Goal: Navigation & Orientation: Find specific page/section

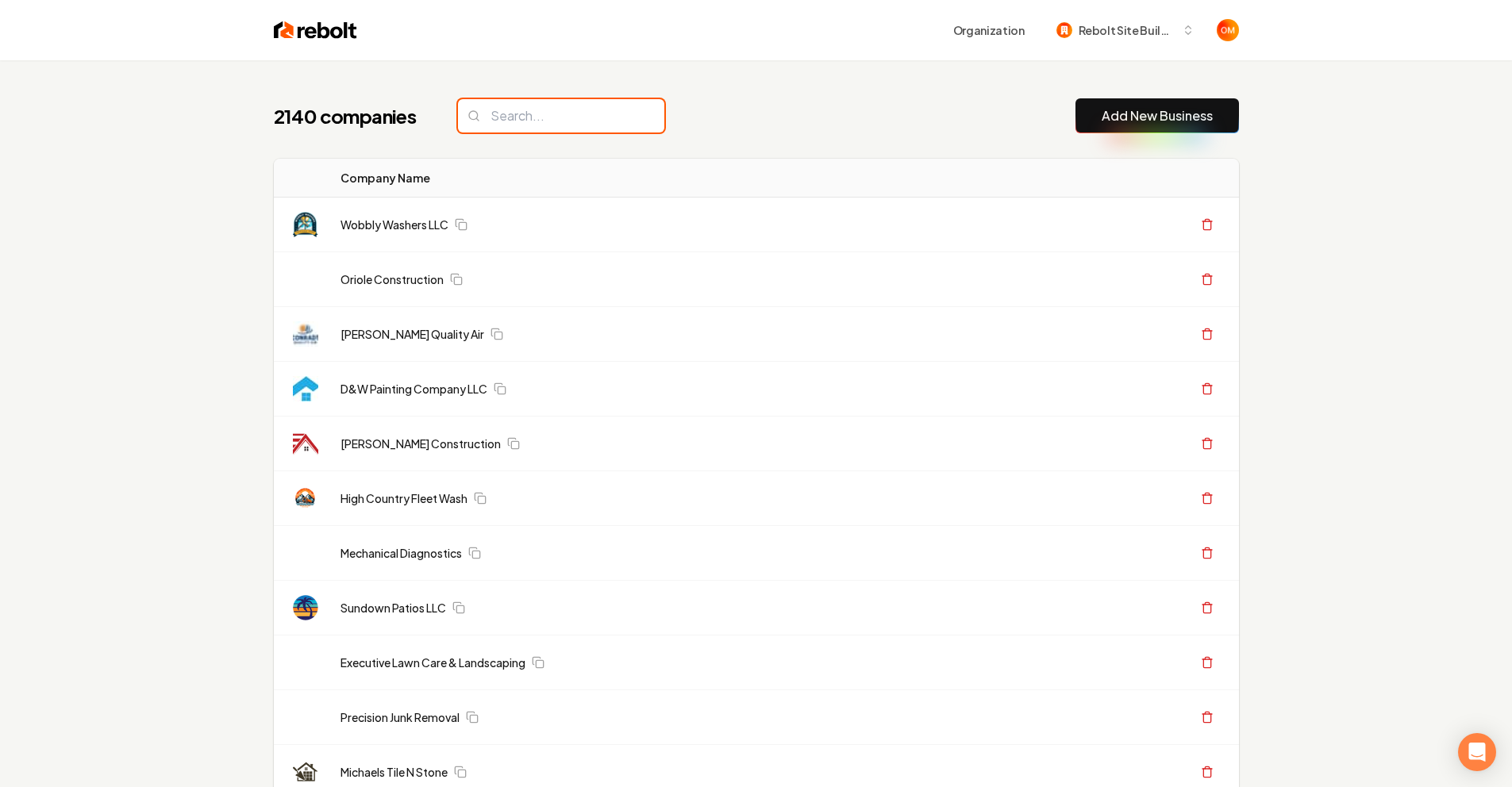
click at [584, 126] on input "search" at bounding box center [561, 115] width 206 height 33
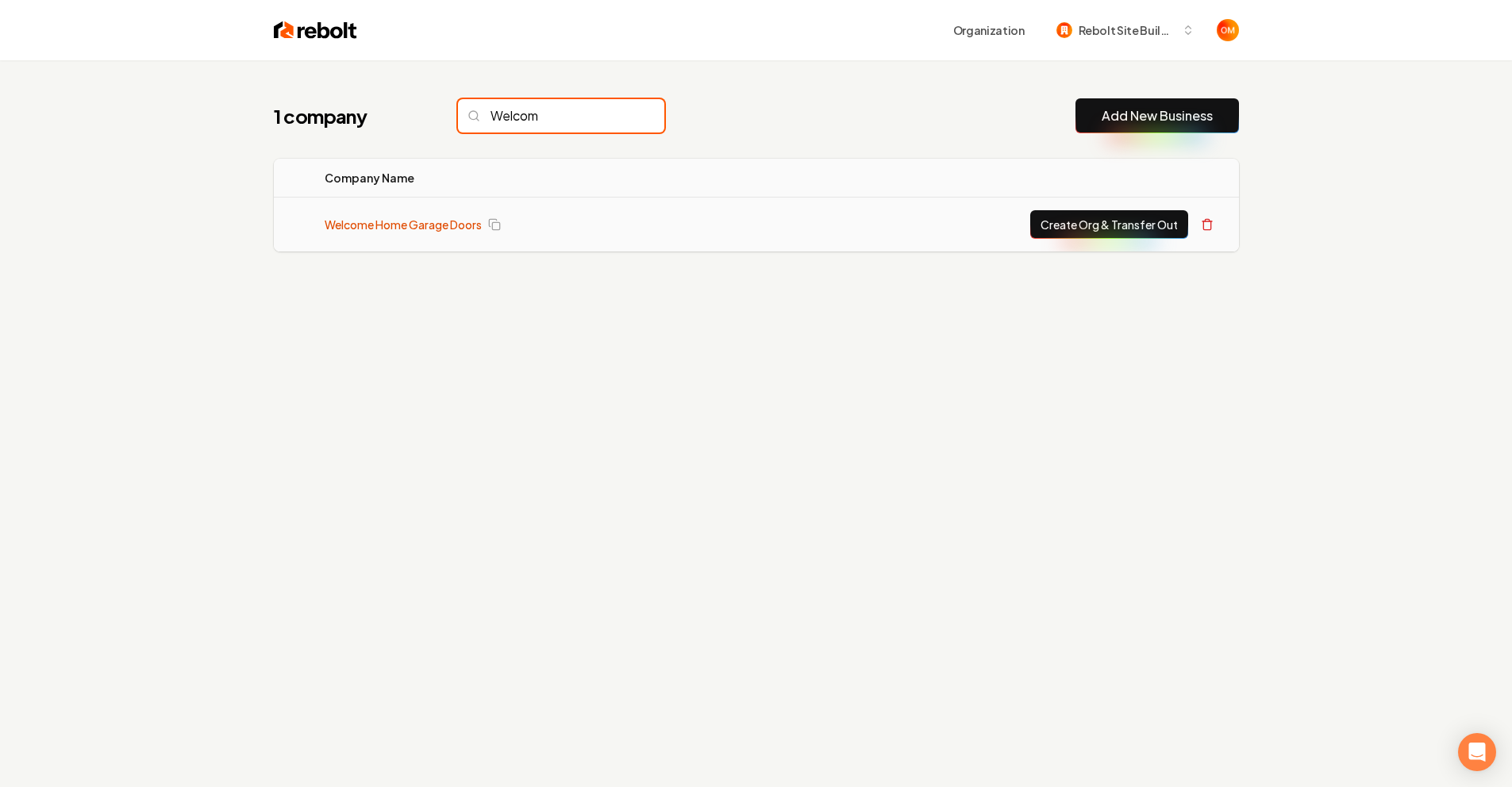
type input "Welcom"
click at [393, 226] on link "Welcome Home Garage Doors" at bounding box center [403, 225] width 157 height 16
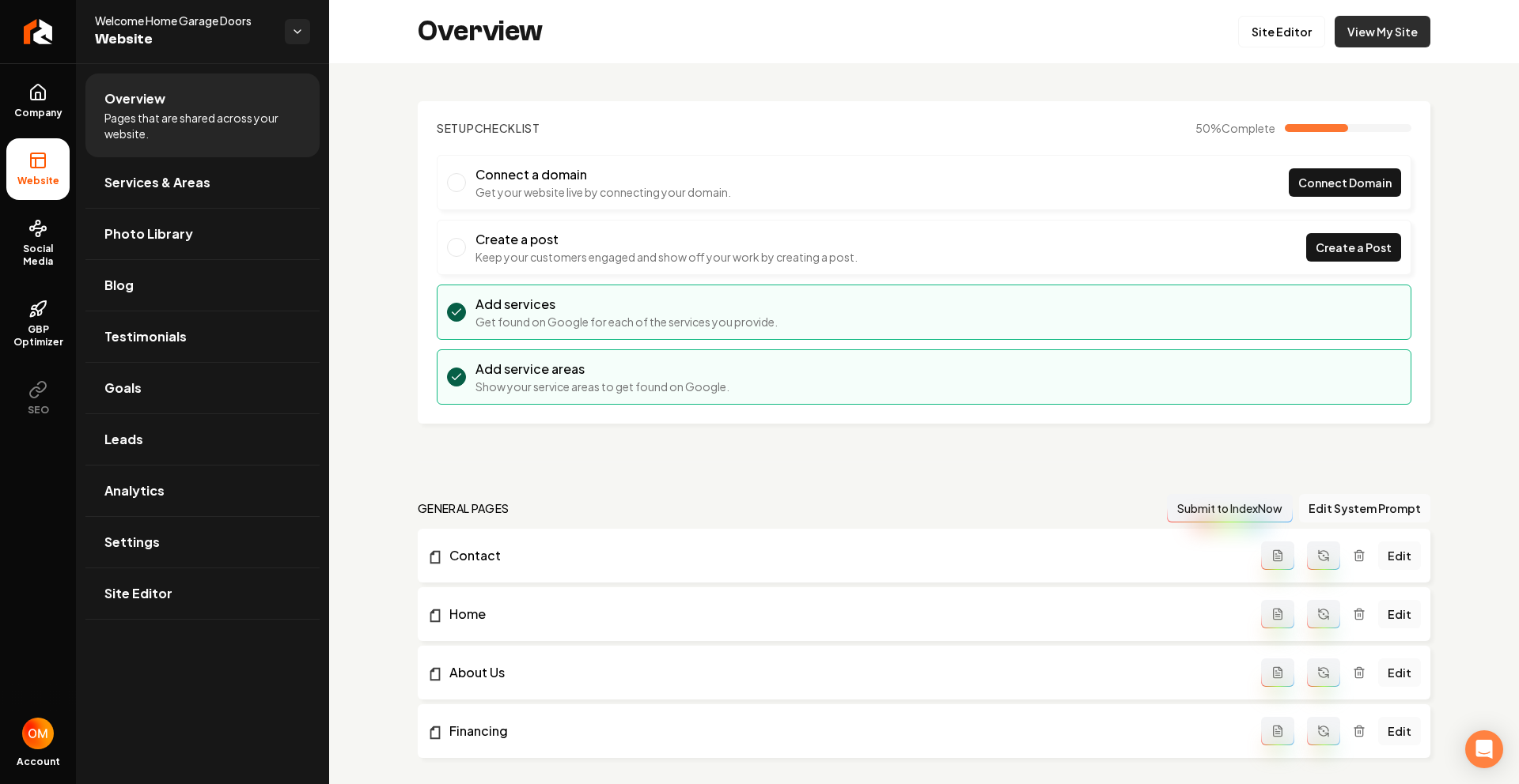
click at [1367, 35] on link "View My Site" at bounding box center [1382, 31] width 96 height 31
click at [1279, 29] on link "Site Editor" at bounding box center [1281, 31] width 87 height 31
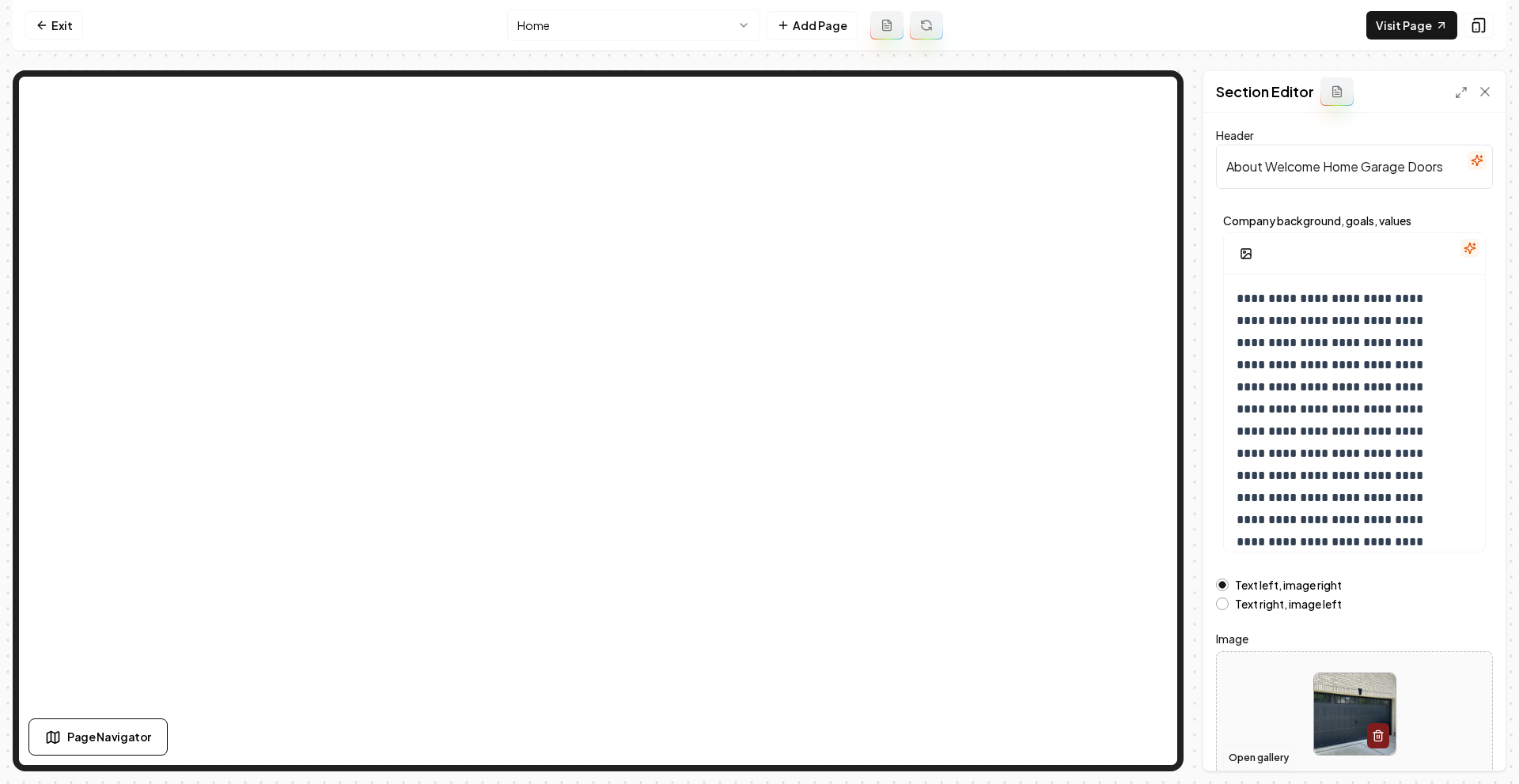
click at [1237, 757] on button "Open gallery" at bounding box center [1258, 758] width 71 height 26
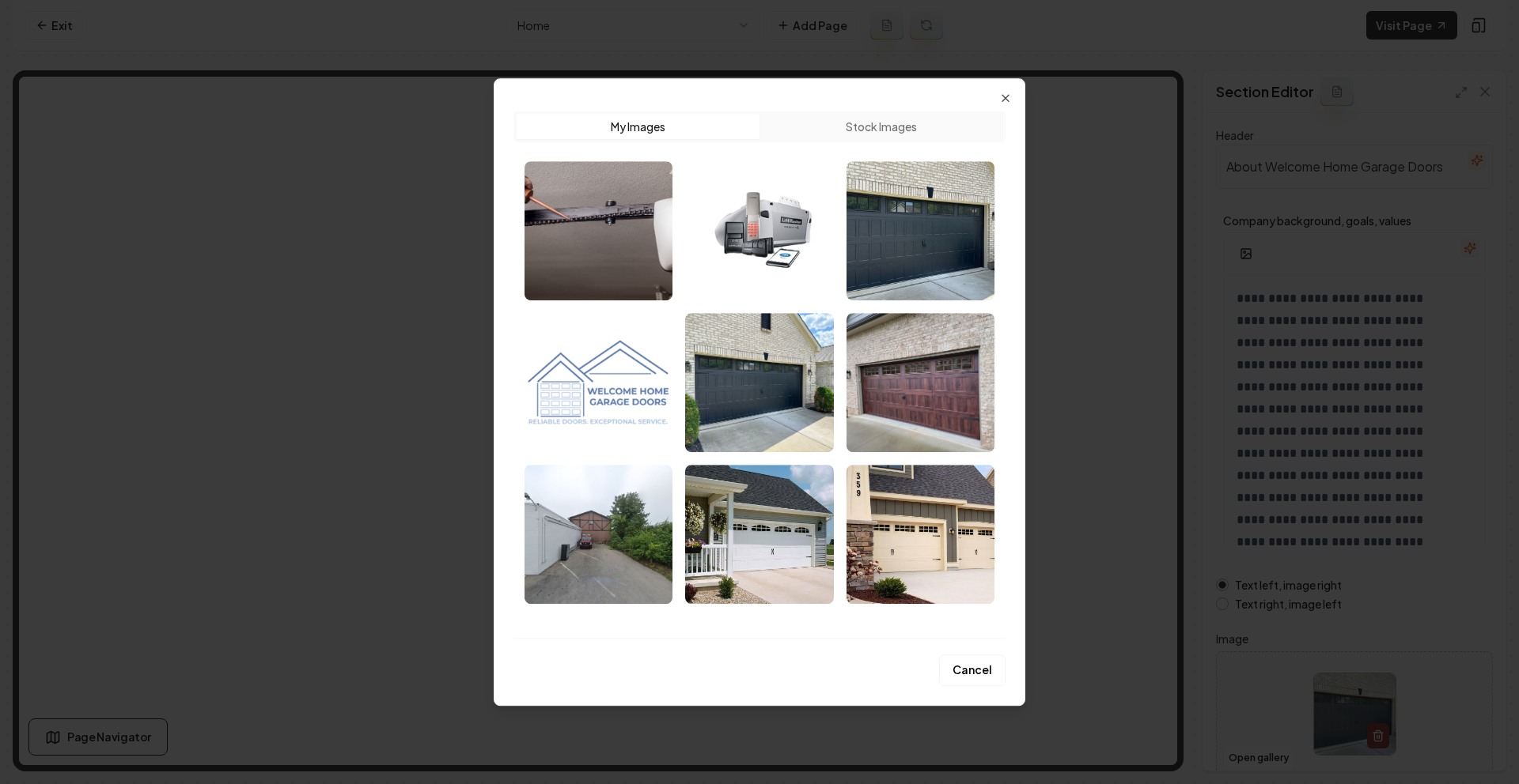
click at [974, 672] on button "Cancel" at bounding box center [972, 670] width 67 height 31
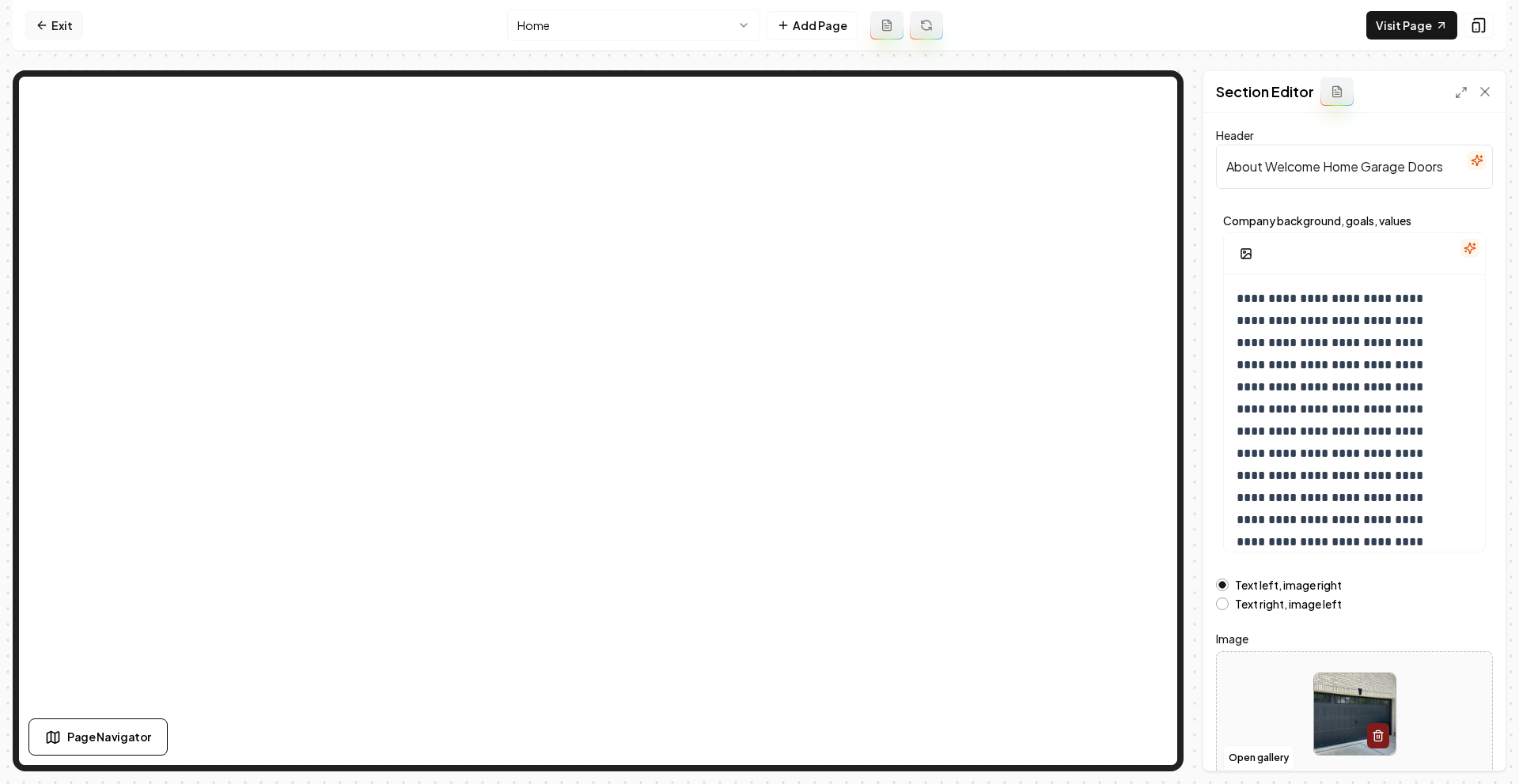
click at [55, 16] on link "Exit" at bounding box center [55, 25] width 58 height 28
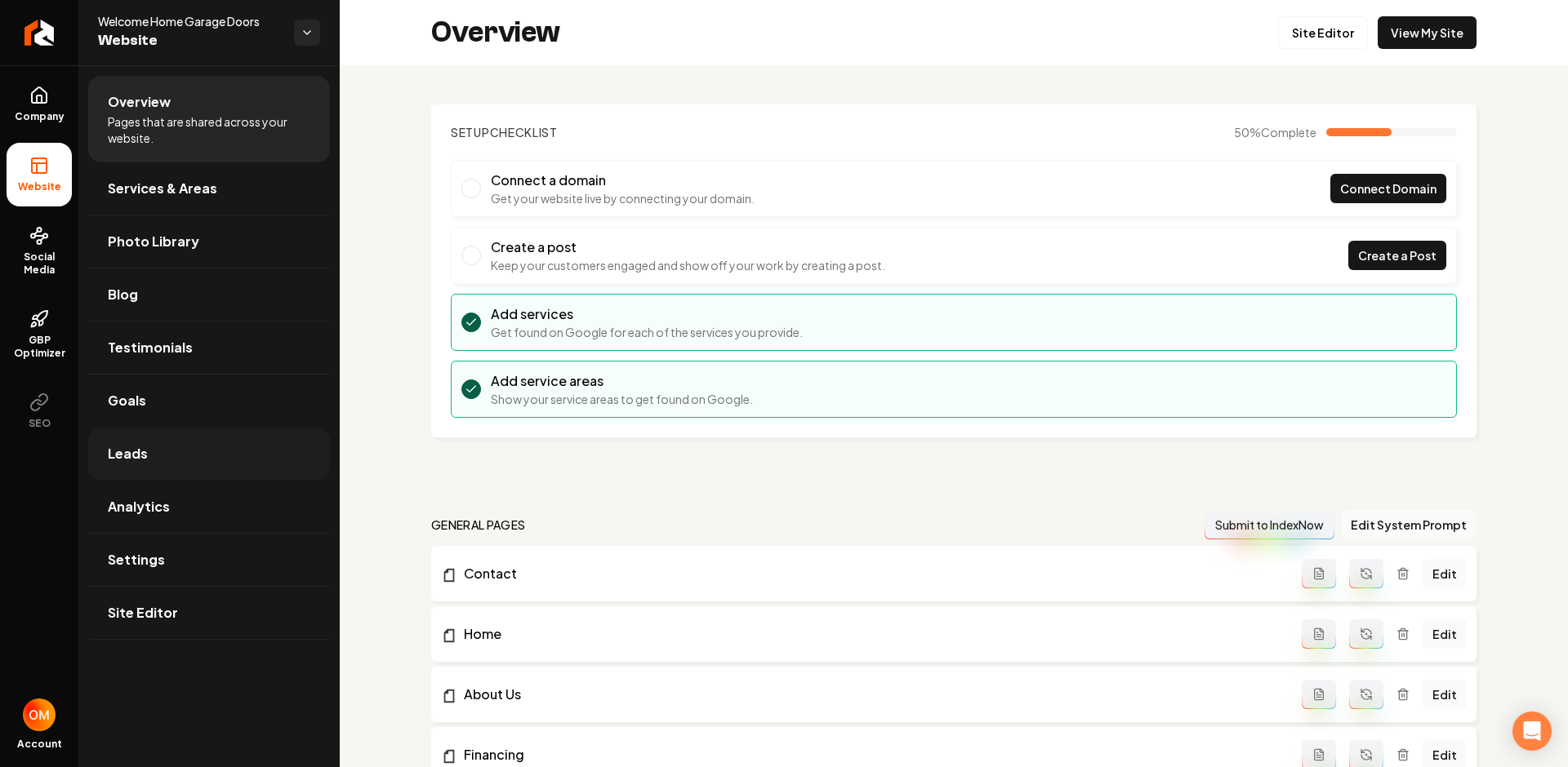
click at [151, 455] on link "Leads" at bounding box center [209, 453] width 242 height 52
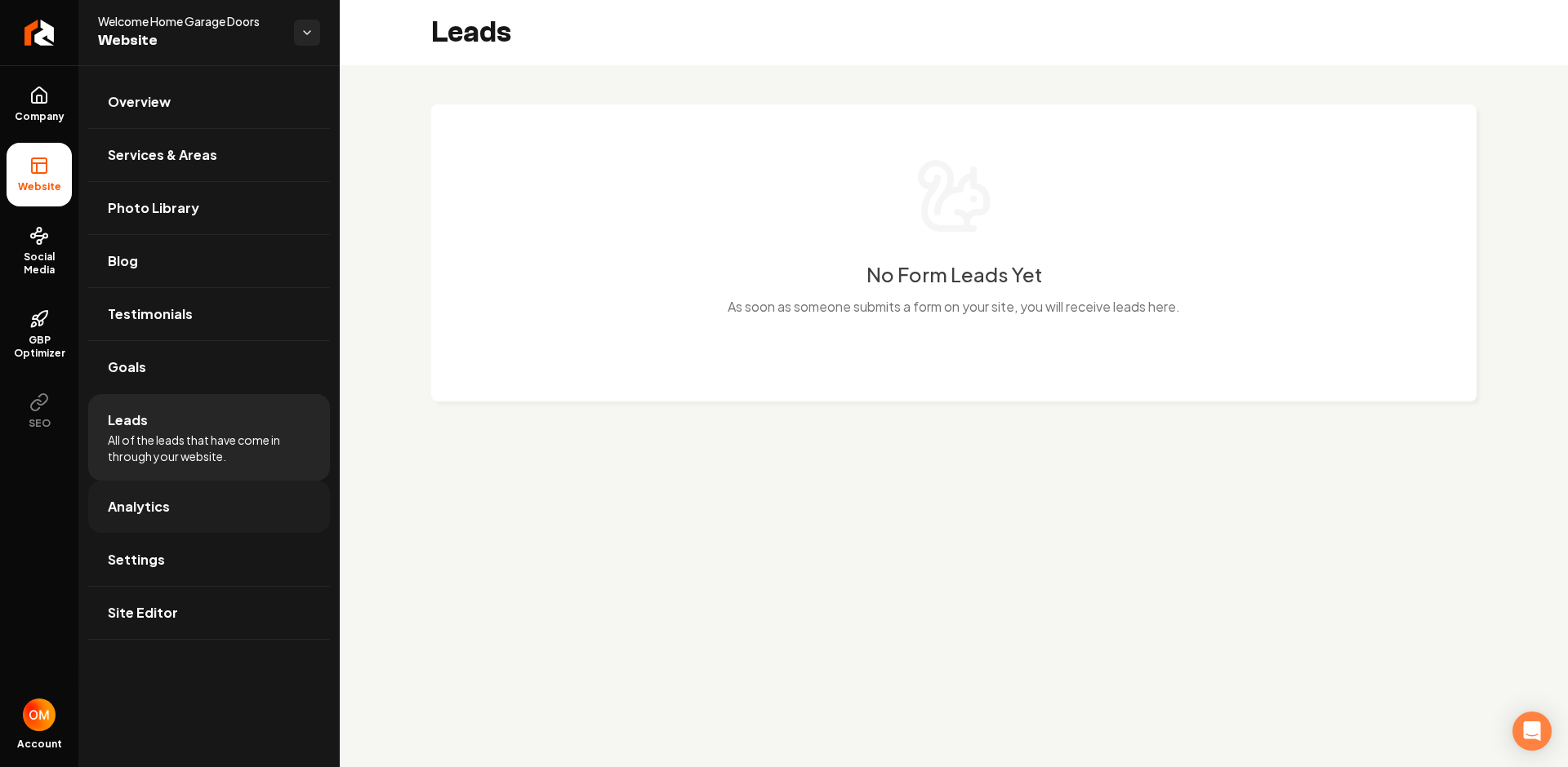
click at [180, 502] on link "Analytics" at bounding box center [209, 506] width 242 height 52
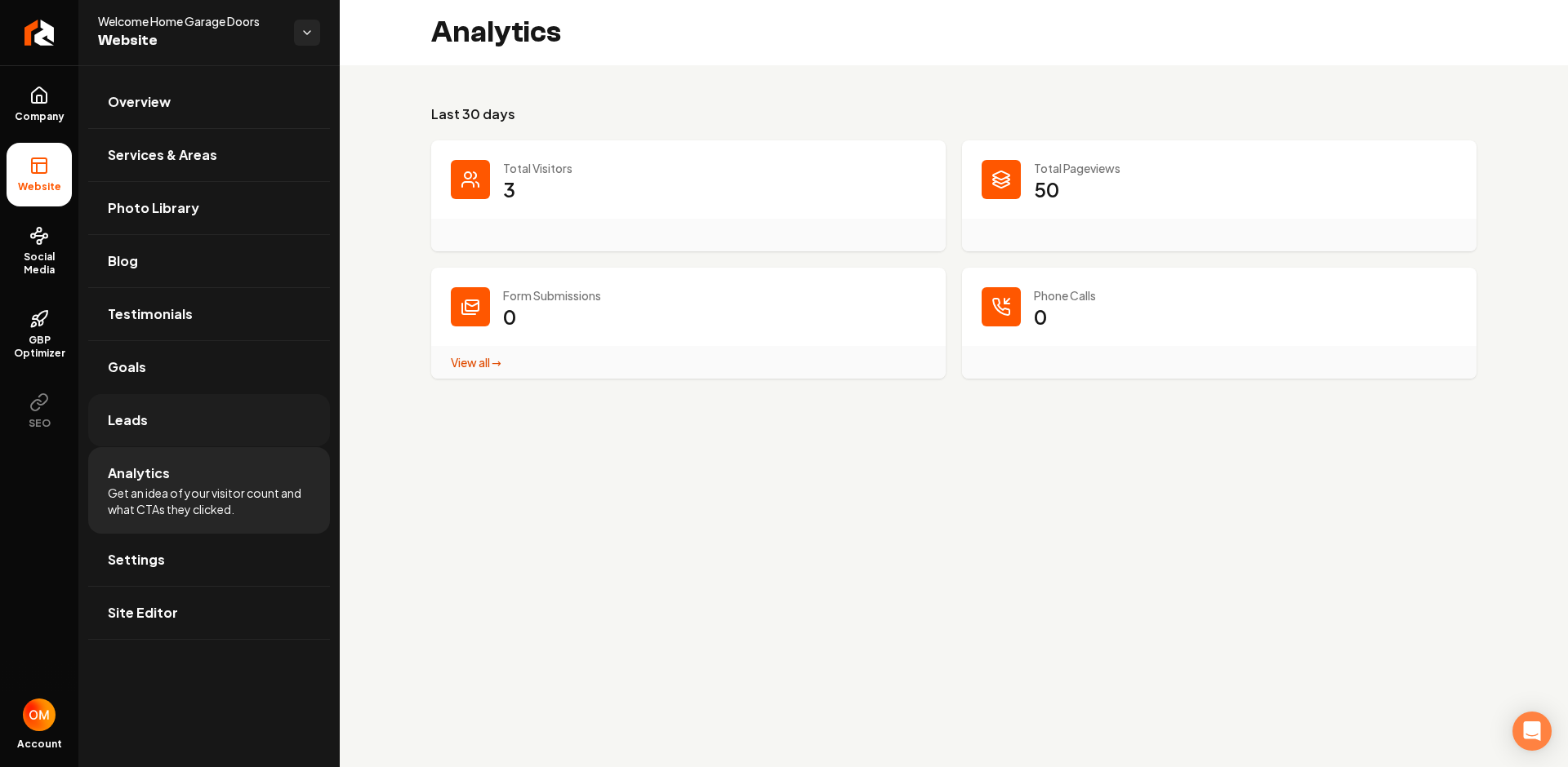
click at [139, 416] on span "Leads" at bounding box center [128, 421] width 40 height 20
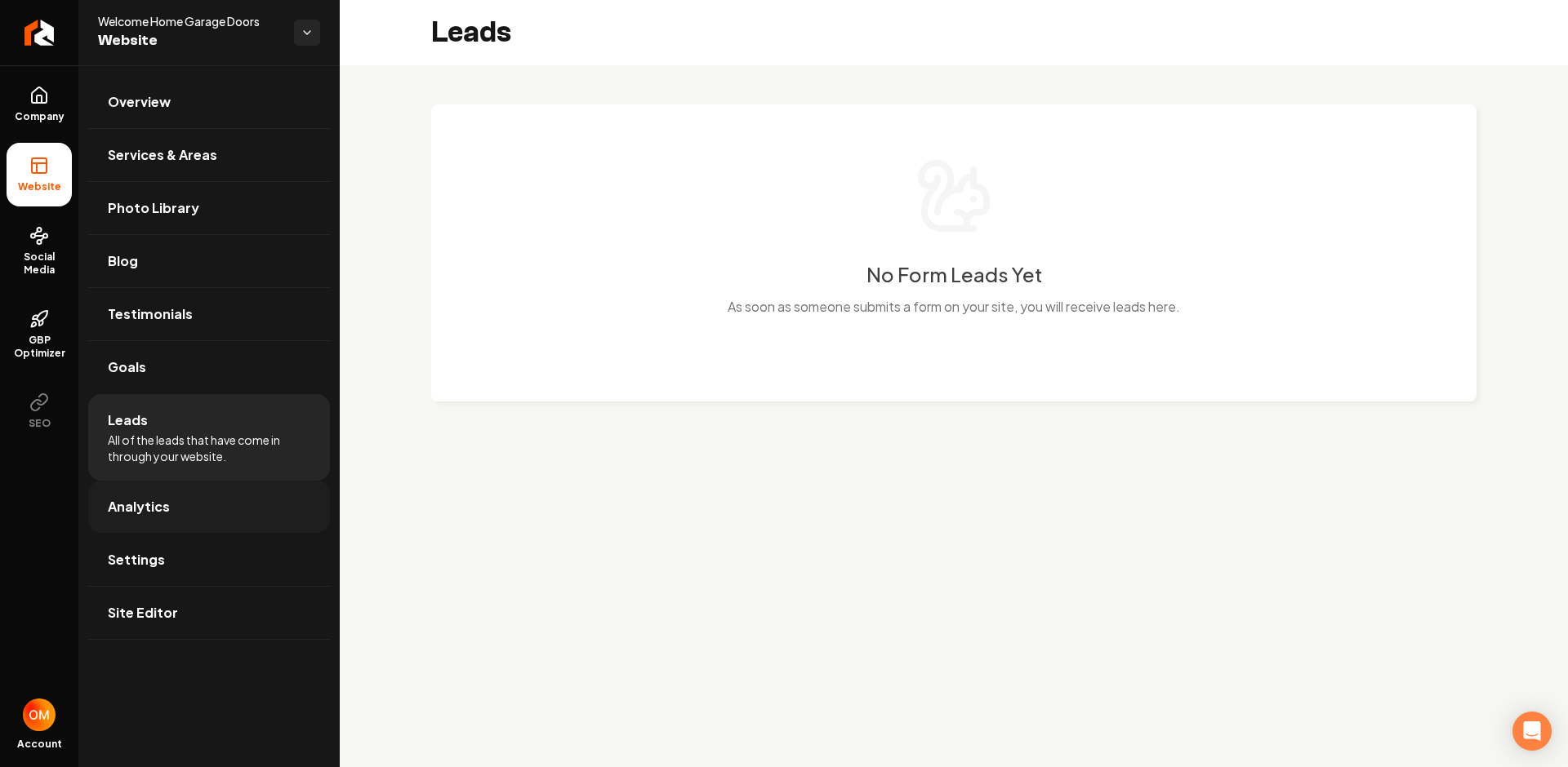
click at [172, 501] on link "Analytics" at bounding box center [209, 506] width 242 height 52
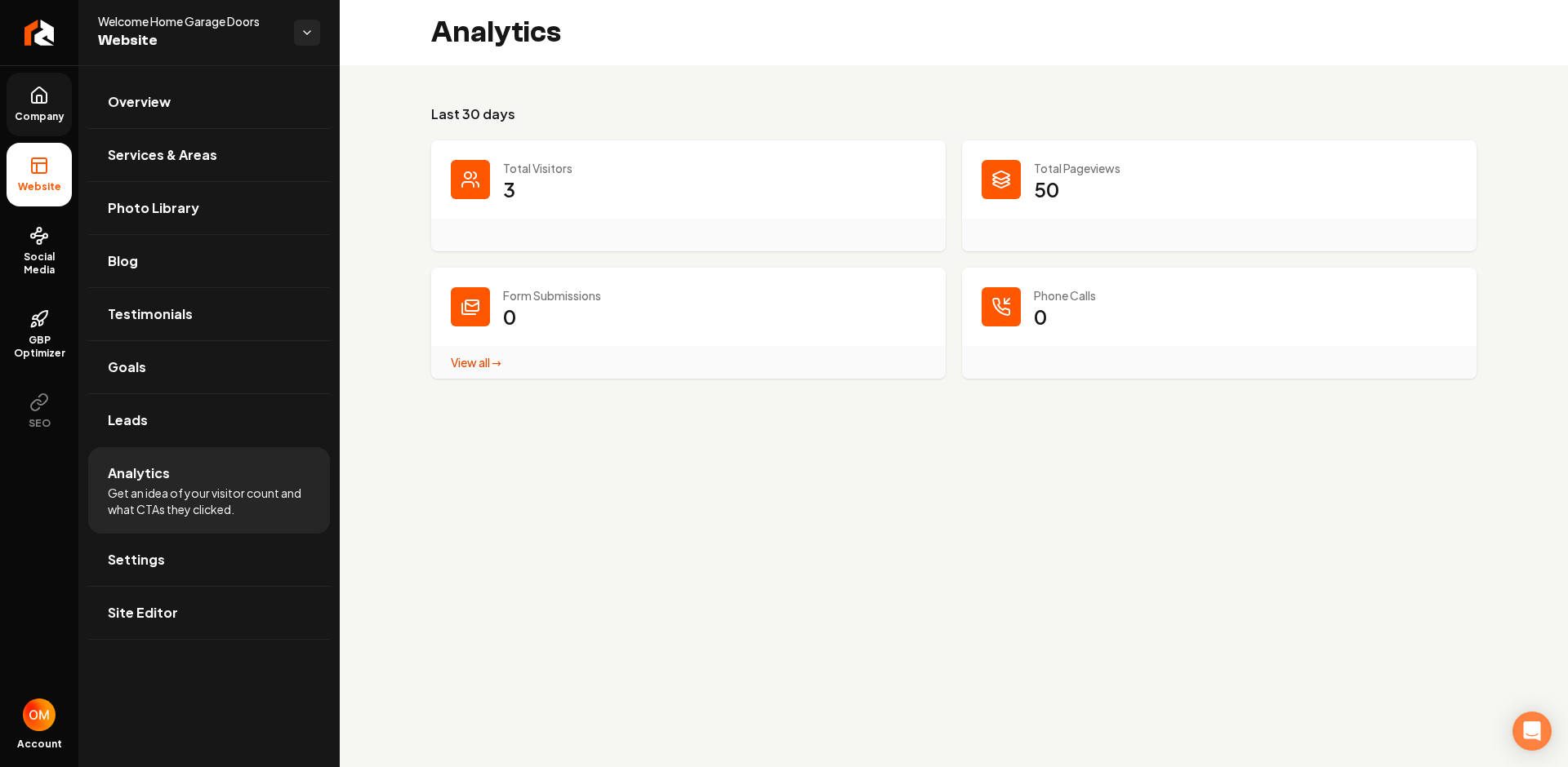
click at [52, 106] on link "Company" at bounding box center [39, 104] width 65 height 64
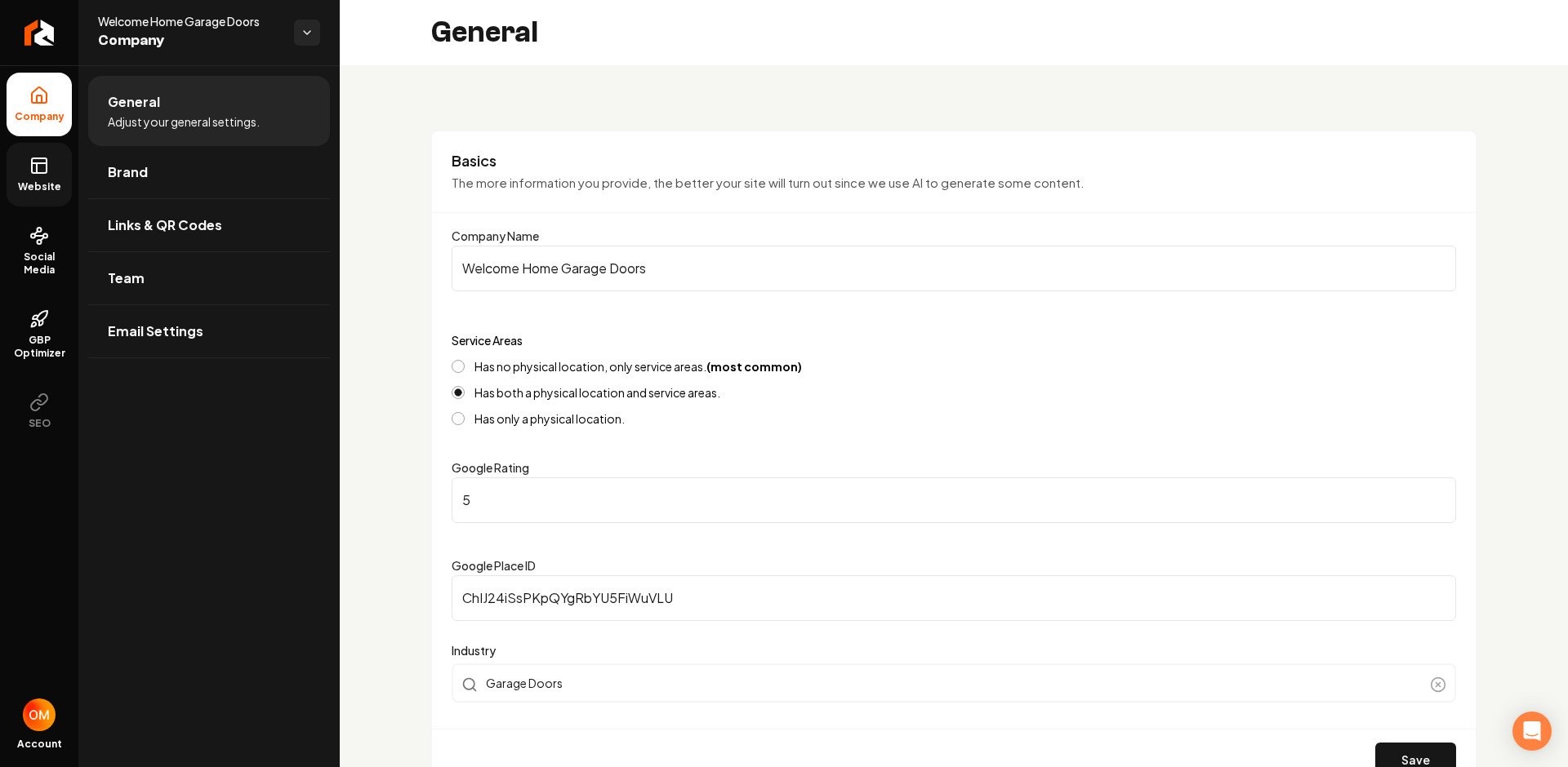
click at [35, 162] on icon at bounding box center [39, 166] width 20 height 20
